Goal: Task Accomplishment & Management: Manage account settings

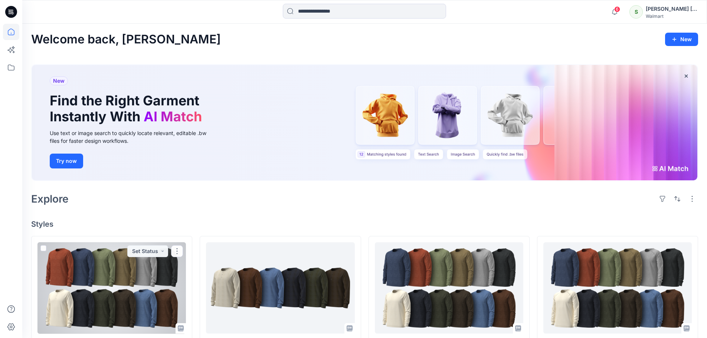
click at [127, 287] on div at bounding box center [111, 288] width 148 height 92
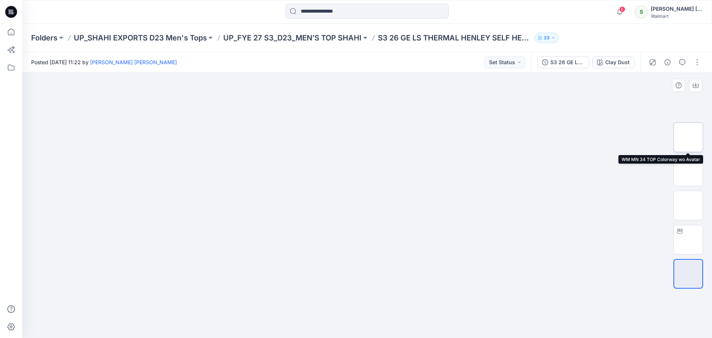
click at [689, 137] on img at bounding box center [689, 137] width 0 height 0
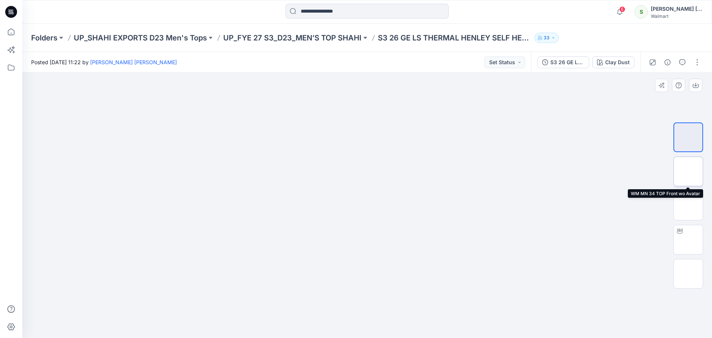
click at [689, 171] on img at bounding box center [689, 171] width 0 height 0
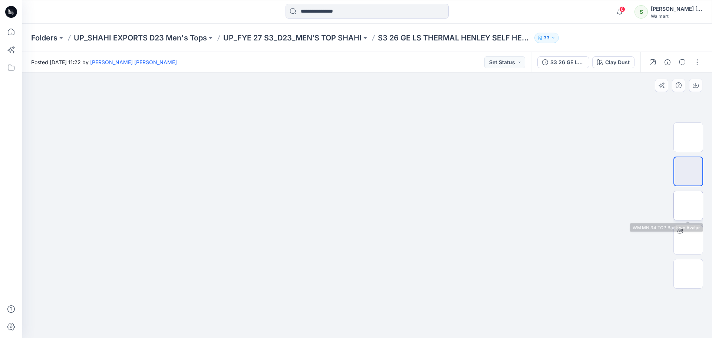
click at [689, 206] on img at bounding box center [689, 206] width 0 height 0
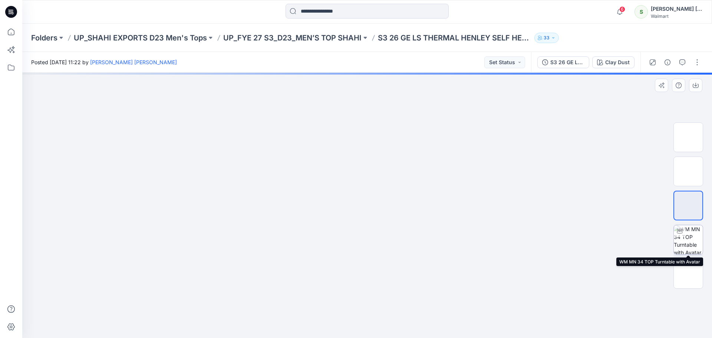
click at [688, 243] on img at bounding box center [688, 239] width 29 height 29
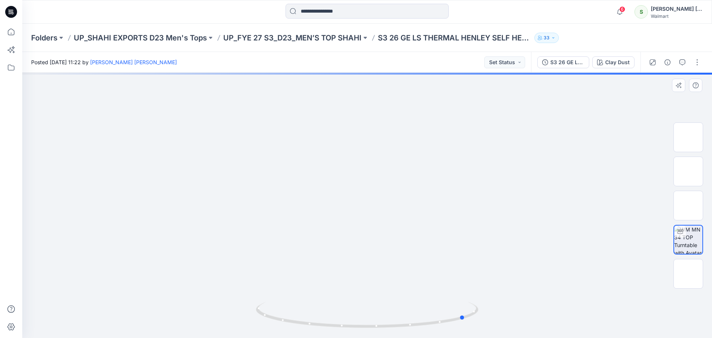
drag, startPoint x: 383, startPoint y: 327, endPoint x: 703, endPoint y: 82, distance: 402.6
click at [260, 307] on icon at bounding box center [368, 316] width 225 height 28
click at [698, 63] on button "button" at bounding box center [698, 62] width 12 height 12
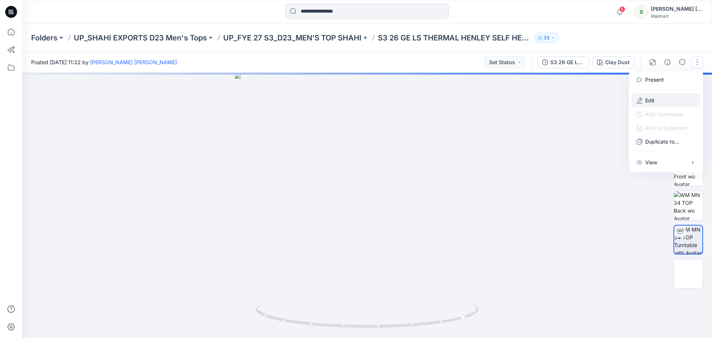
click at [646, 100] on p "Edit" at bounding box center [650, 100] width 9 height 8
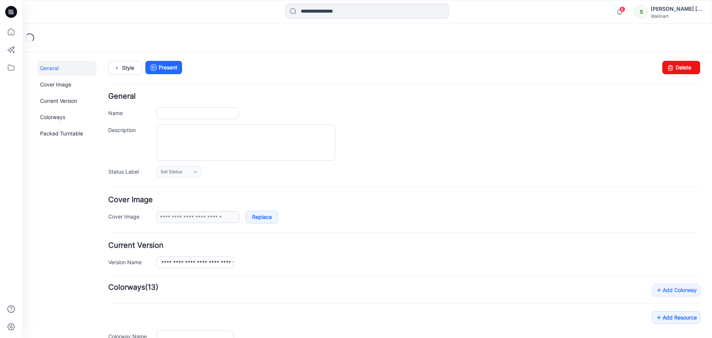
type input "**********"
type input "*********"
type input "**********"
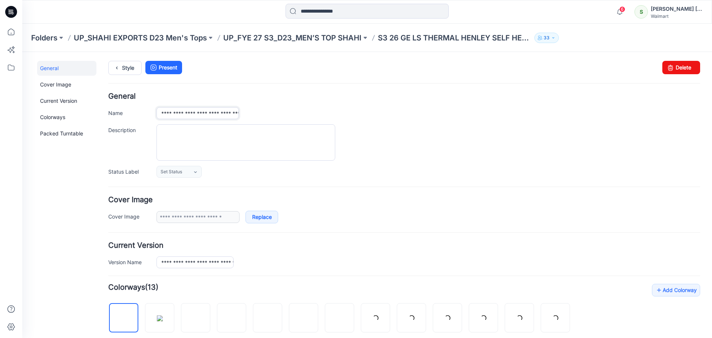
scroll to position [0, 98]
drag, startPoint x: 162, startPoint y: 112, endPoint x: 320, endPoint y: 118, distance: 157.8
click at [320, 118] on div "**********" at bounding box center [429, 113] width 544 height 12
click at [206, 140] on textarea "Description" at bounding box center [246, 142] width 179 height 36
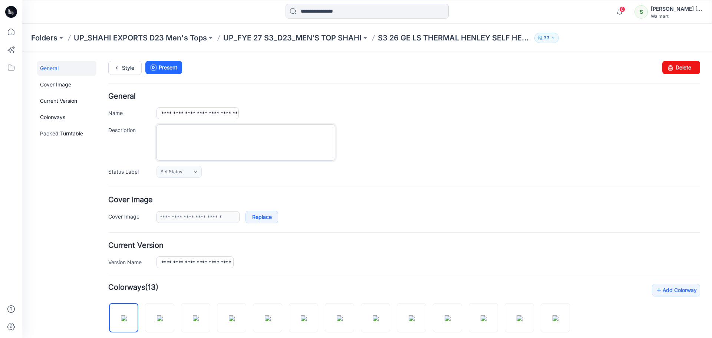
paste textarea "**********"
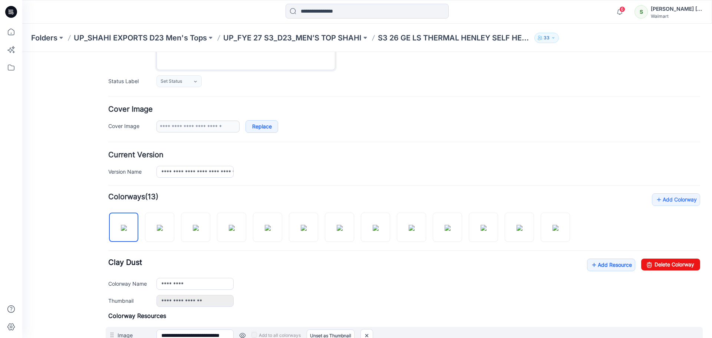
scroll to position [223, 0]
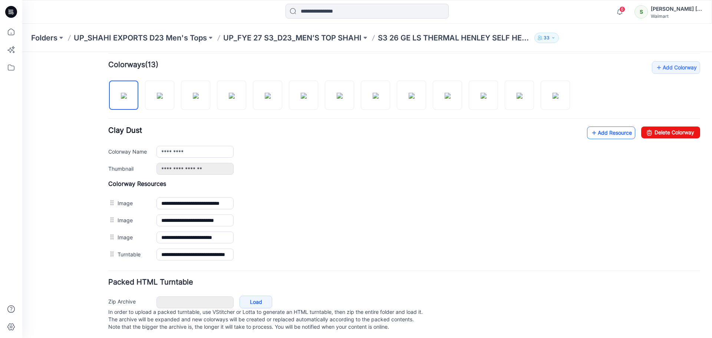
type textarea "**********"
click at [611, 129] on link "Add Resource" at bounding box center [611, 133] width 48 height 13
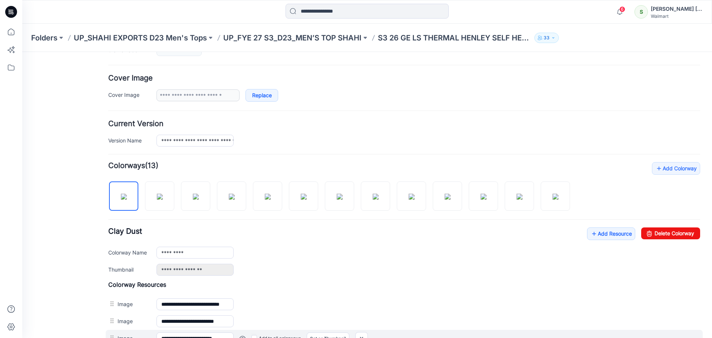
scroll to position [0, 0]
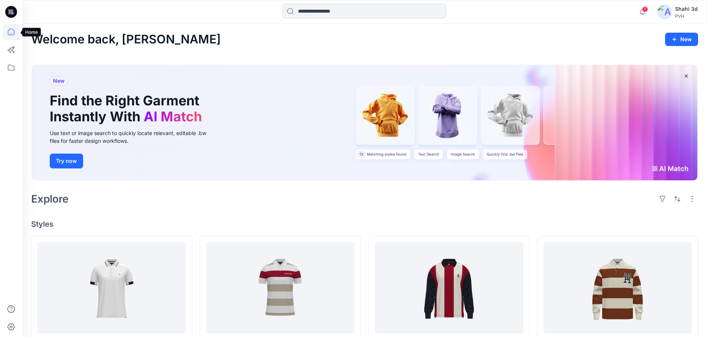
click at [13, 28] on icon at bounding box center [11, 32] width 16 height 16
click at [13, 67] on icon at bounding box center [11, 67] width 16 height 16
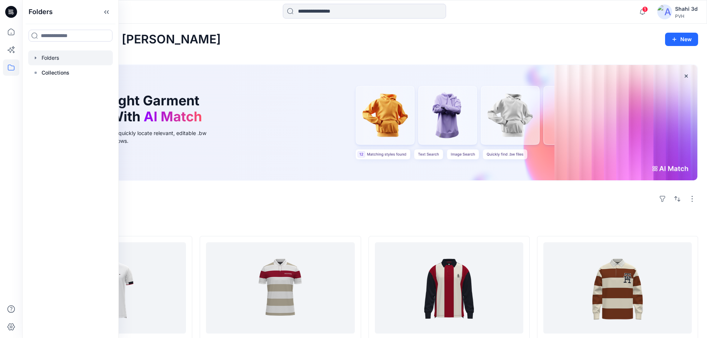
click at [55, 58] on div at bounding box center [70, 57] width 85 height 15
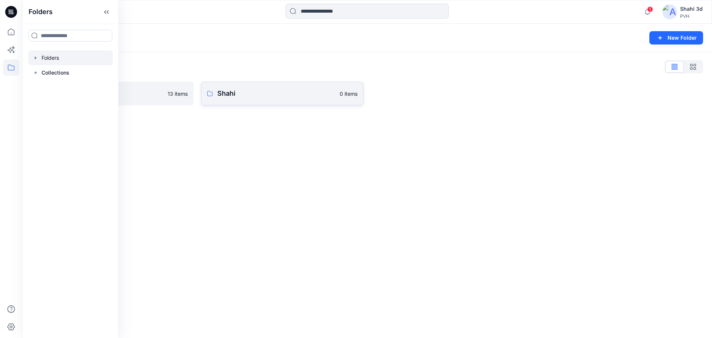
click at [273, 95] on p "Shahi" at bounding box center [276, 93] width 118 height 10
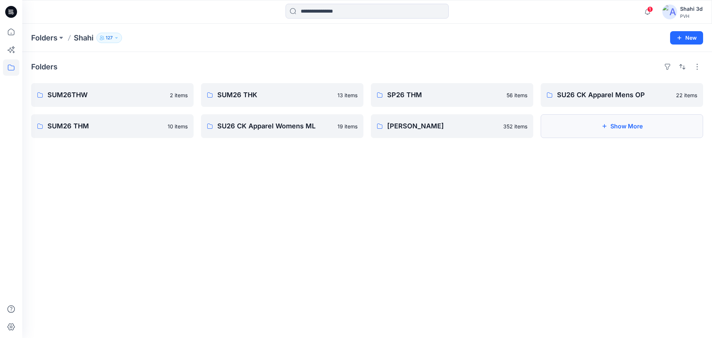
click at [617, 128] on button "Show More" at bounding box center [622, 126] width 163 height 24
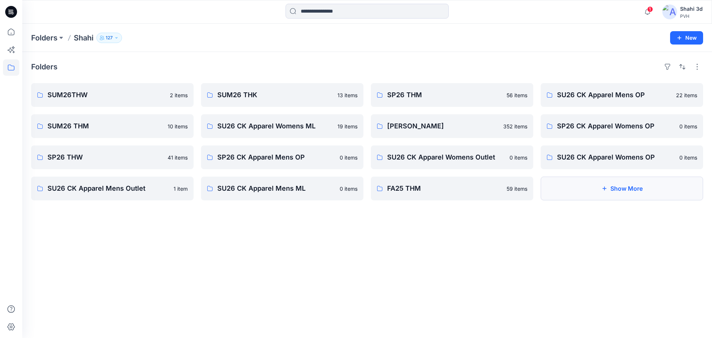
click at [635, 192] on button "Show More" at bounding box center [622, 189] width 163 height 24
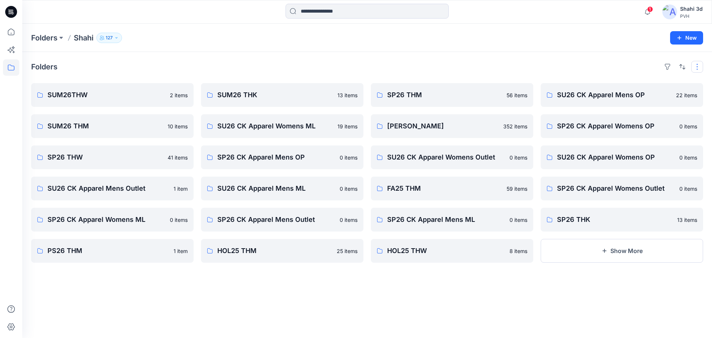
click at [698, 67] on button "button" at bounding box center [698, 67] width 12 height 12
click at [639, 296] on div "Folders Layout Grid Large Grid Folder View Compact Card Card View Card Info Tag…" at bounding box center [367, 195] width 690 height 286
click at [619, 251] on button "Show More" at bounding box center [622, 251] width 163 height 24
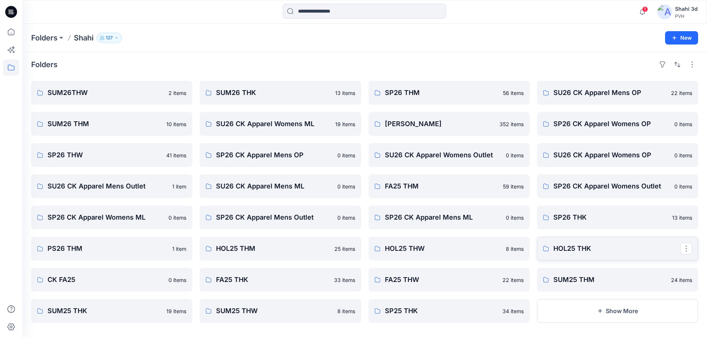
scroll to position [8, 0]
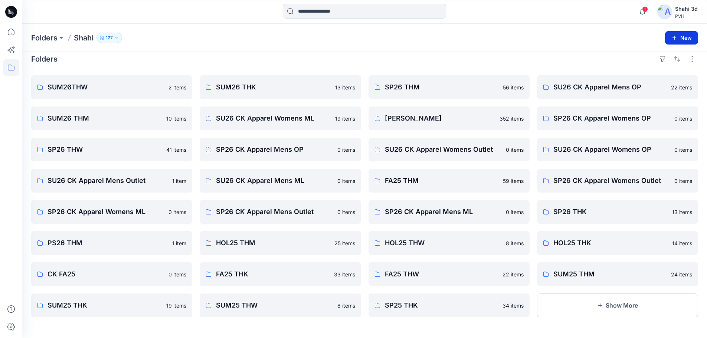
click at [686, 38] on button "New" at bounding box center [681, 37] width 33 height 13
click at [659, 56] on p "New Style" at bounding box center [658, 56] width 25 height 9
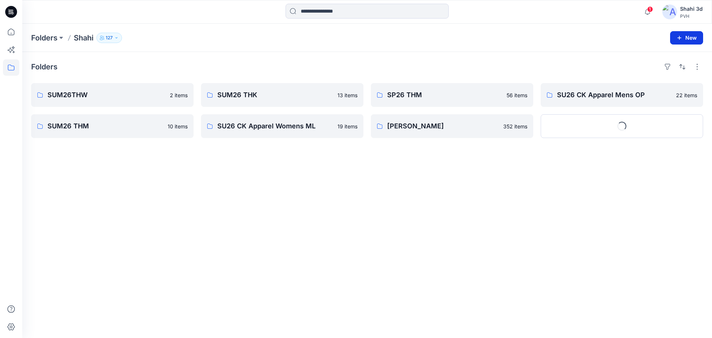
click at [684, 37] on button "New" at bounding box center [687, 37] width 33 height 13
click at [664, 69] on p "New Folder" at bounding box center [665, 71] width 27 height 8
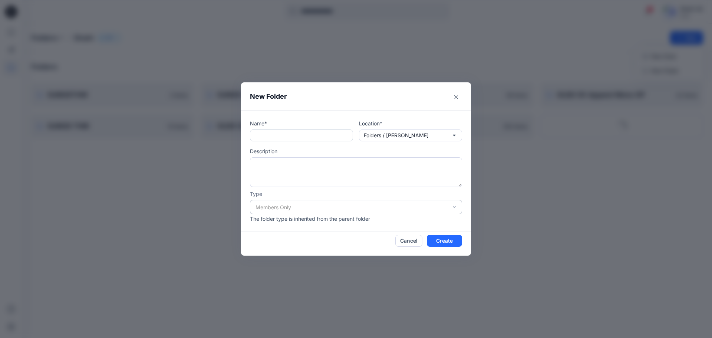
click at [282, 140] on input "text" at bounding box center [301, 136] width 103 height 12
type input "**********"
click at [443, 242] on button "Create" at bounding box center [444, 241] width 35 height 12
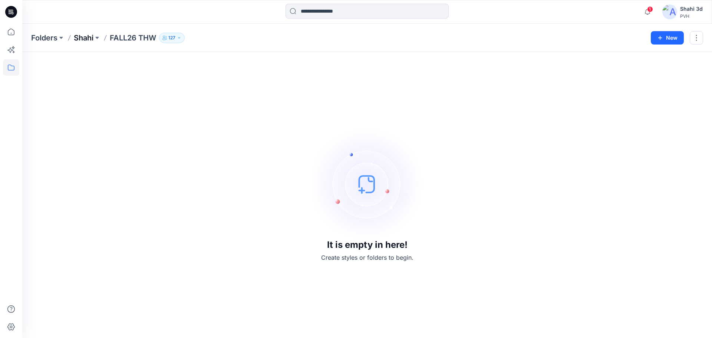
click at [84, 38] on p "Shahi" at bounding box center [84, 38] width 20 height 10
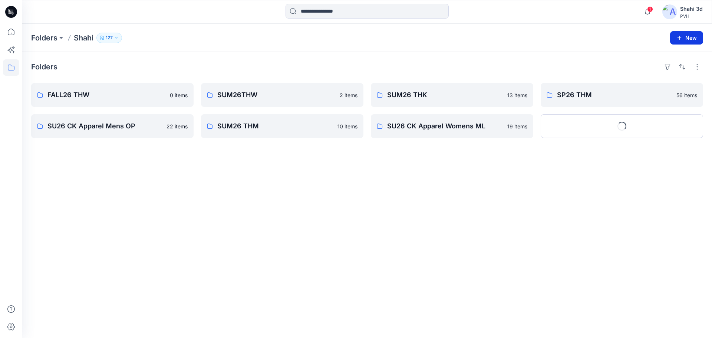
click at [689, 35] on button "New" at bounding box center [687, 37] width 33 height 13
click at [659, 71] on p "New Folder" at bounding box center [665, 71] width 27 height 8
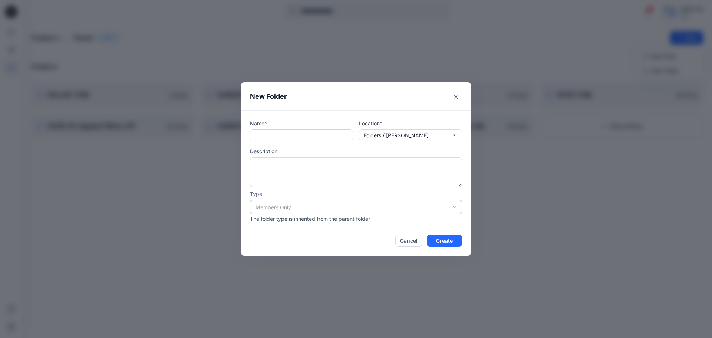
click at [260, 137] on input "text" at bounding box center [301, 136] width 103 height 12
type input "**********"
click at [448, 242] on button "Create" at bounding box center [444, 241] width 35 height 12
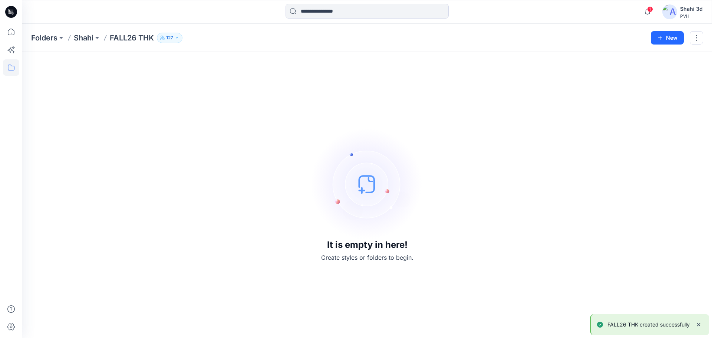
click at [13, 12] on icon at bounding box center [11, 12] width 12 height 12
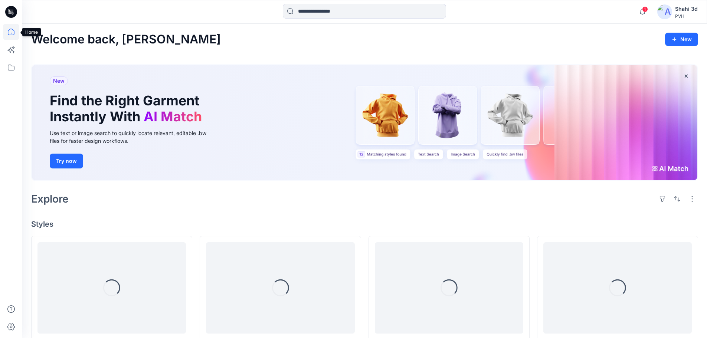
click at [13, 33] on icon at bounding box center [11, 32] width 16 height 16
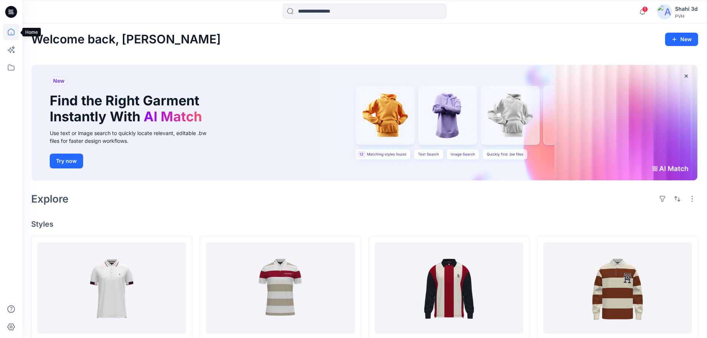
click at [10, 31] on icon at bounding box center [11, 32] width 16 height 16
click at [11, 66] on icon at bounding box center [11, 67] width 16 height 16
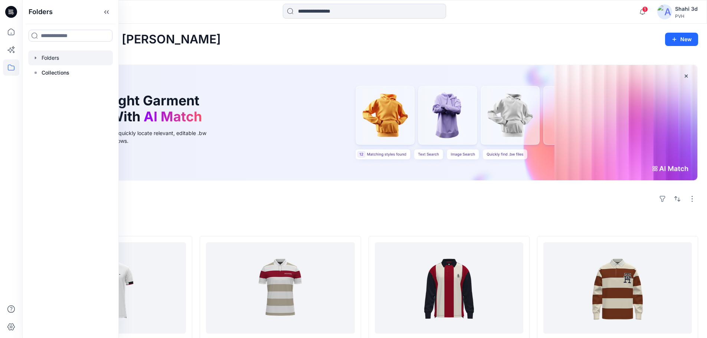
click at [47, 59] on div at bounding box center [70, 57] width 85 height 15
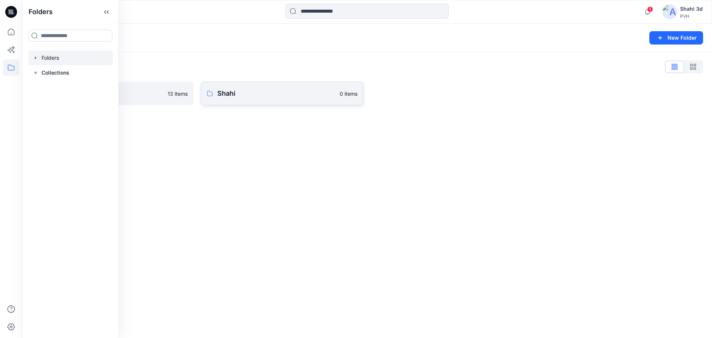
click at [261, 91] on p "Shahi" at bounding box center [276, 93] width 118 height 10
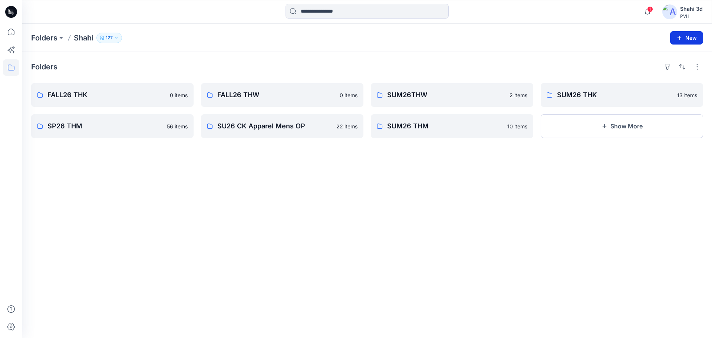
click at [693, 39] on button "New" at bounding box center [687, 37] width 33 height 13
click at [656, 70] on p "New Folder" at bounding box center [665, 71] width 27 height 8
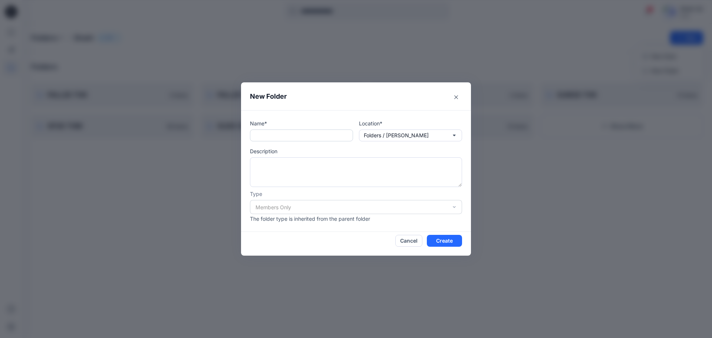
click at [290, 137] on input "text" at bounding box center [301, 136] width 103 height 12
type input "**********"
click at [445, 237] on button "Create" at bounding box center [444, 241] width 35 height 12
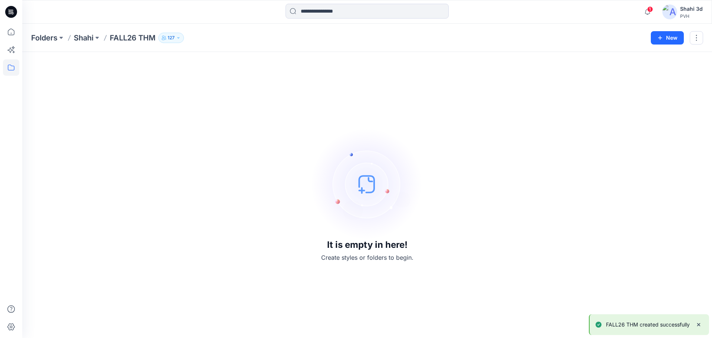
click at [12, 14] on icon at bounding box center [11, 12] width 12 height 12
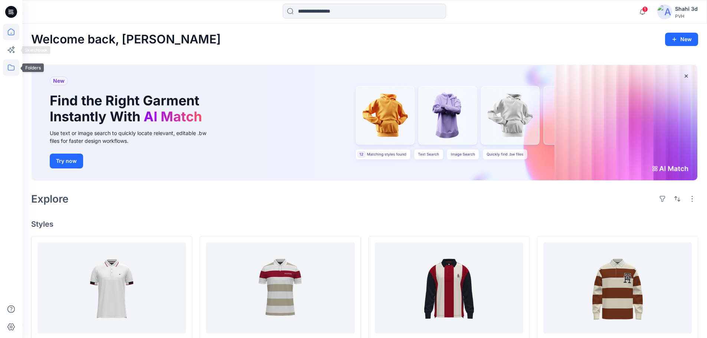
click at [8, 63] on icon at bounding box center [11, 67] width 16 height 16
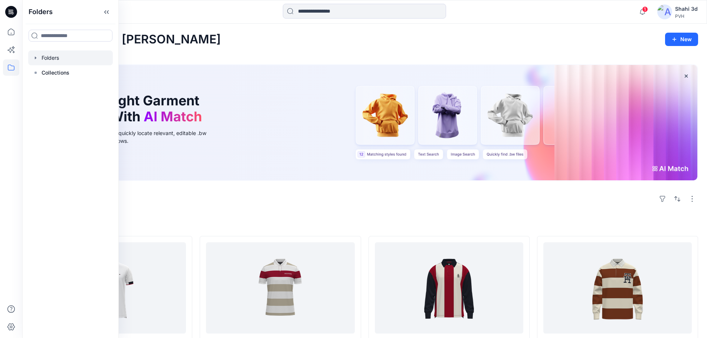
click at [62, 59] on div at bounding box center [70, 57] width 85 height 15
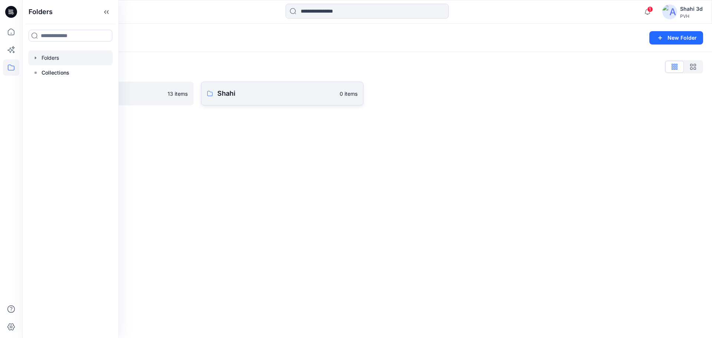
click at [263, 93] on p "Shahi" at bounding box center [276, 93] width 118 height 10
